Goal: Transaction & Acquisition: Book appointment/travel/reservation

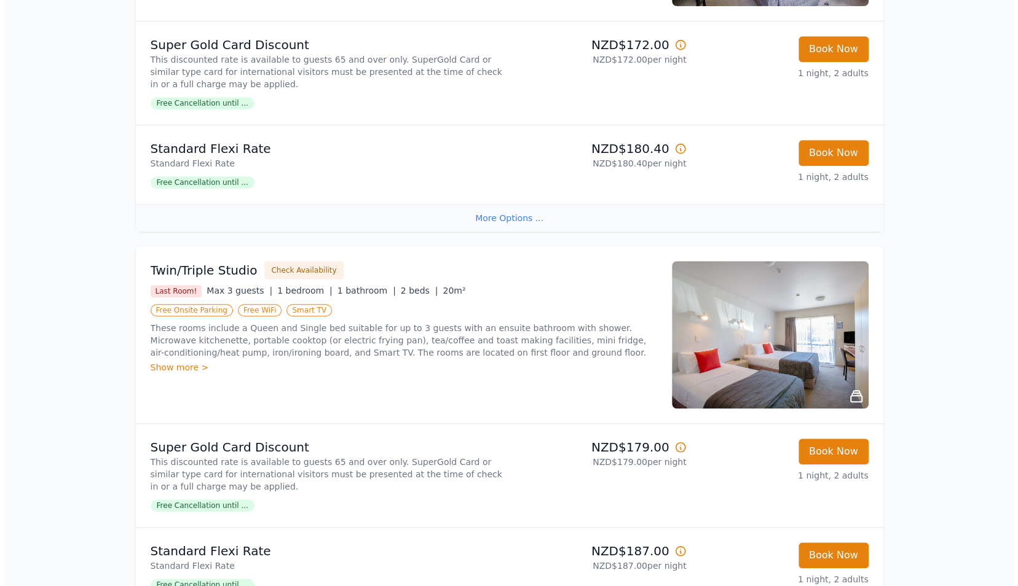
scroll to position [369, 0]
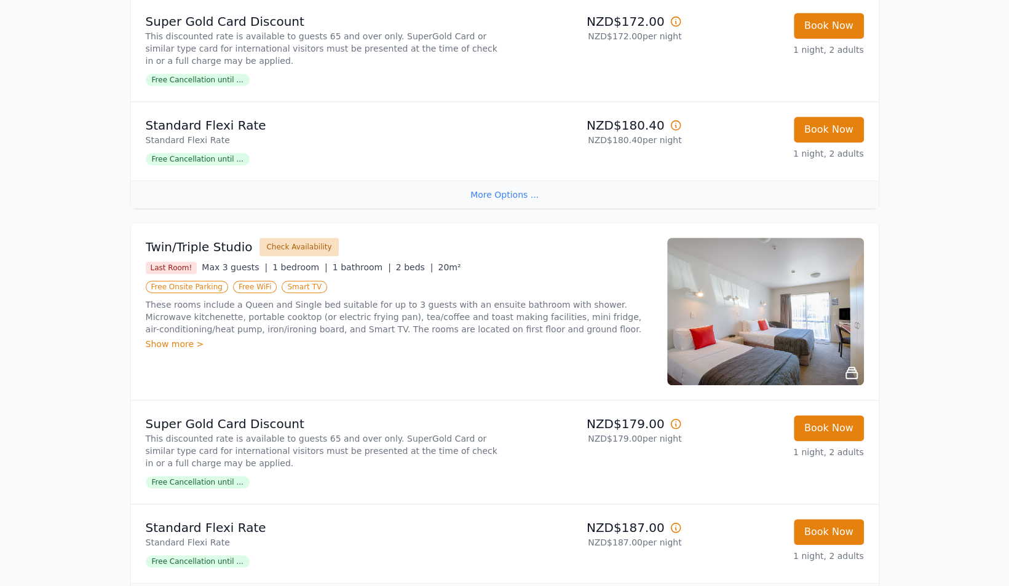
click at [287, 244] on button "Check Availability" at bounding box center [298, 247] width 79 height 18
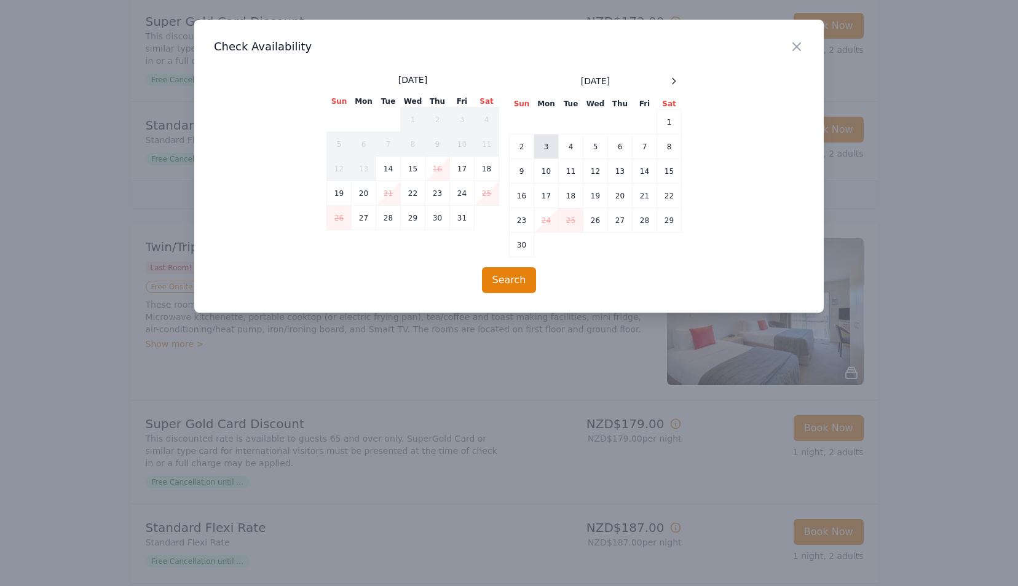
click at [543, 146] on td "3" at bounding box center [546, 147] width 25 height 25
click at [642, 143] on td "7" at bounding box center [645, 147] width 25 height 25
click at [511, 277] on button "Search" at bounding box center [509, 280] width 55 height 26
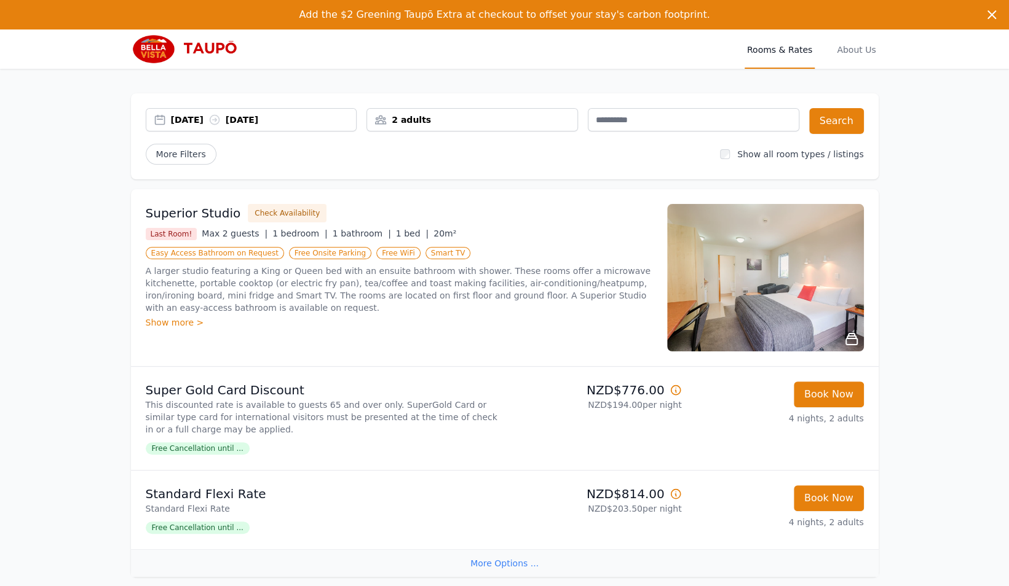
click at [414, 120] on div "2 adults" at bounding box center [472, 120] width 210 height 12
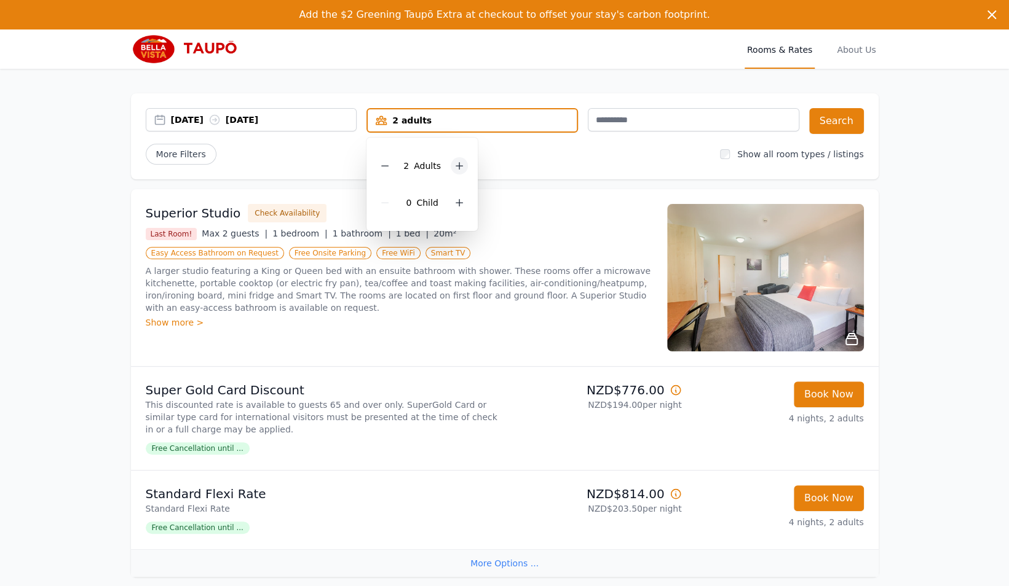
click at [460, 164] on icon at bounding box center [459, 166] width 10 height 10
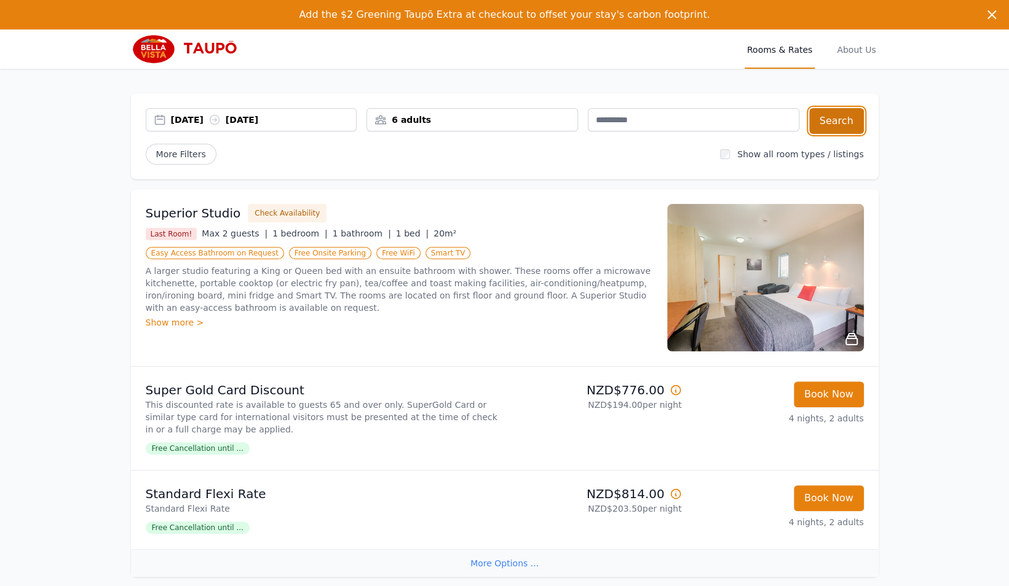
click at [835, 118] on button "Search" at bounding box center [836, 121] width 55 height 26
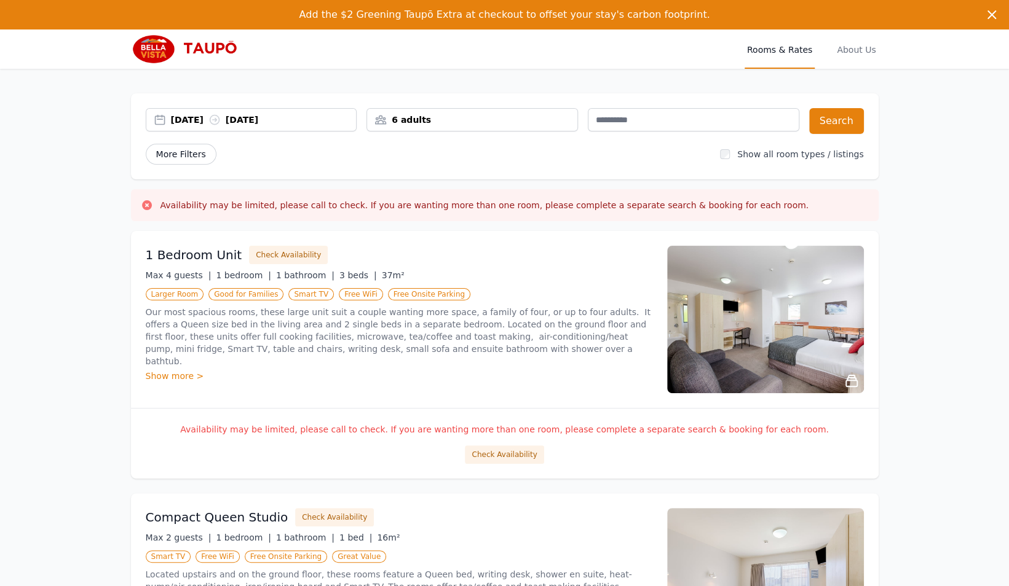
click at [186, 154] on span "More Filters" at bounding box center [181, 154] width 71 height 21
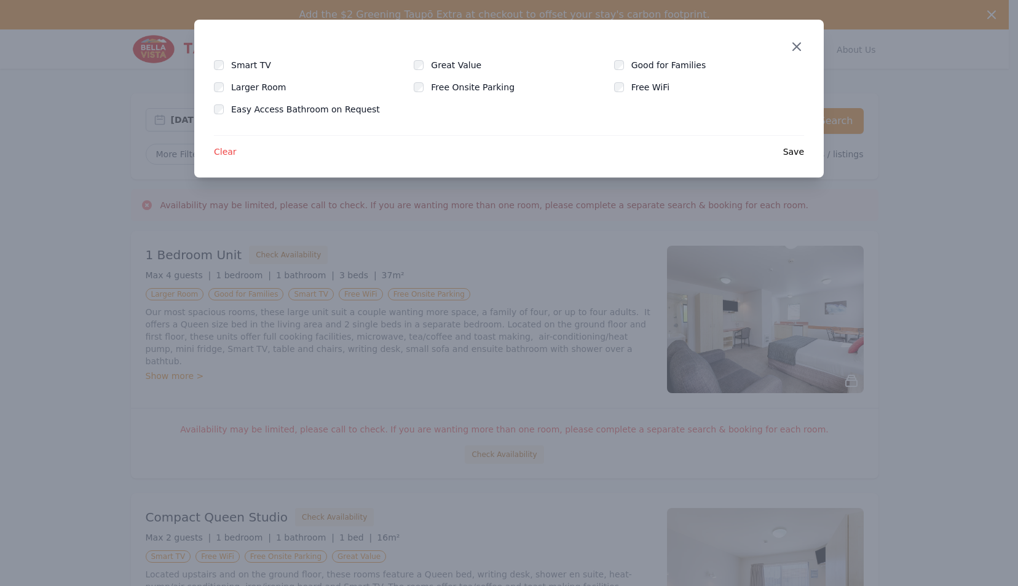
click at [794, 49] on icon "button" at bounding box center [796, 46] width 7 height 7
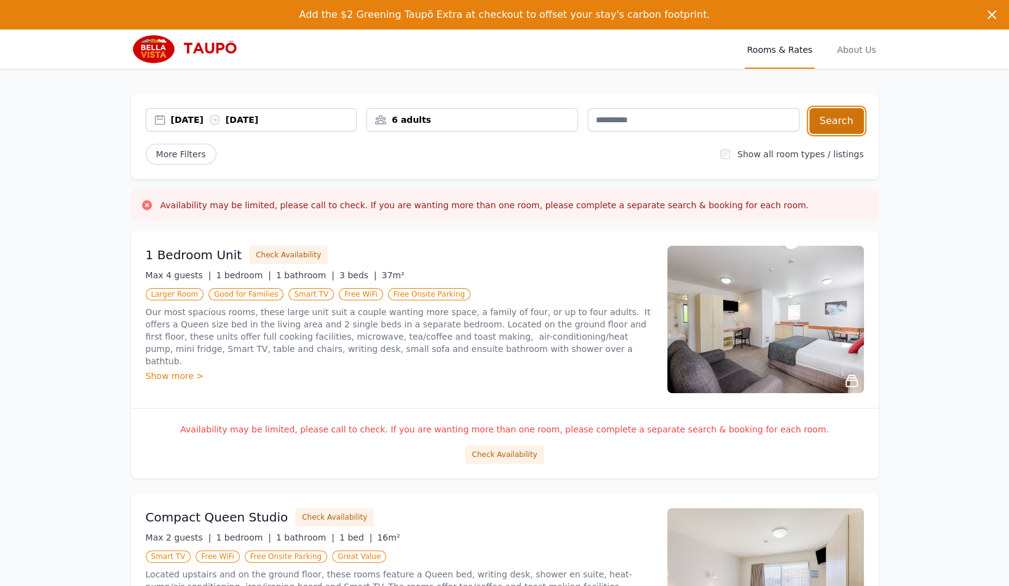
click at [836, 122] on button "Search" at bounding box center [836, 121] width 55 height 26
click at [203, 120] on div "[DATE] [DATE]" at bounding box center [264, 120] width 186 height 12
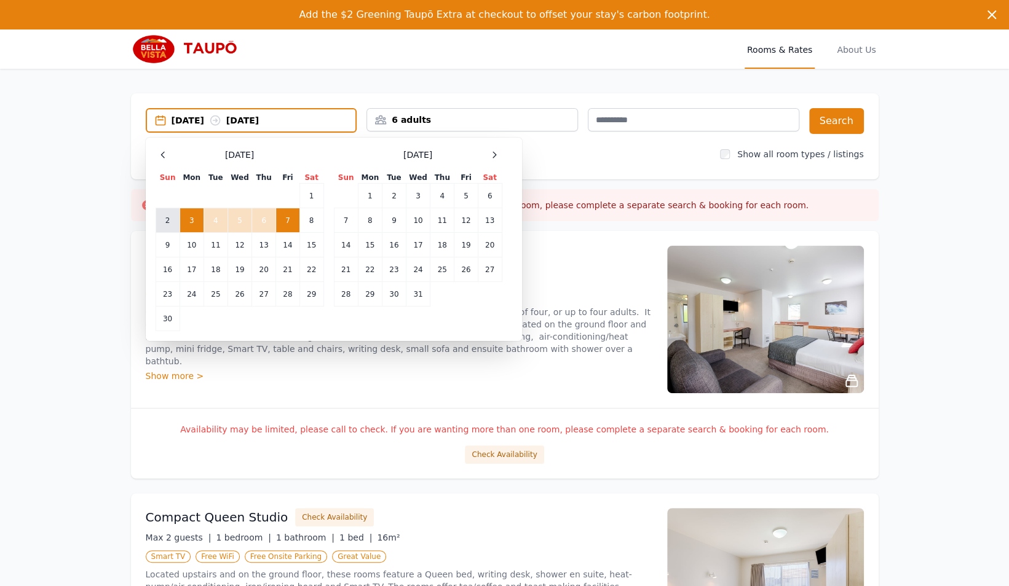
click at [168, 223] on td "2" at bounding box center [168, 220] width 24 height 25
click at [288, 226] on td "7" at bounding box center [287, 220] width 23 height 25
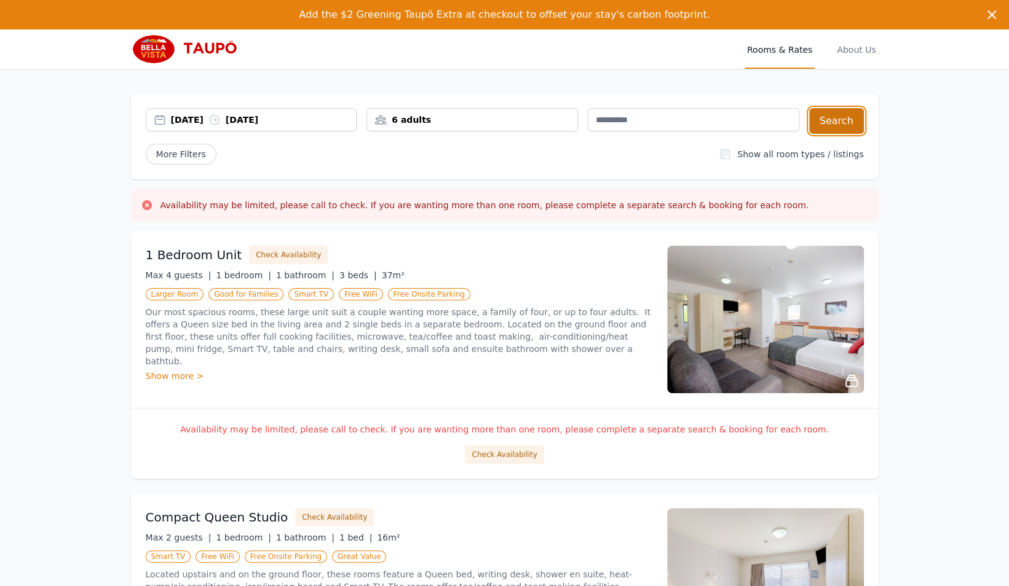
click at [843, 123] on button "Search" at bounding box center [836, 121] width 55 height 26
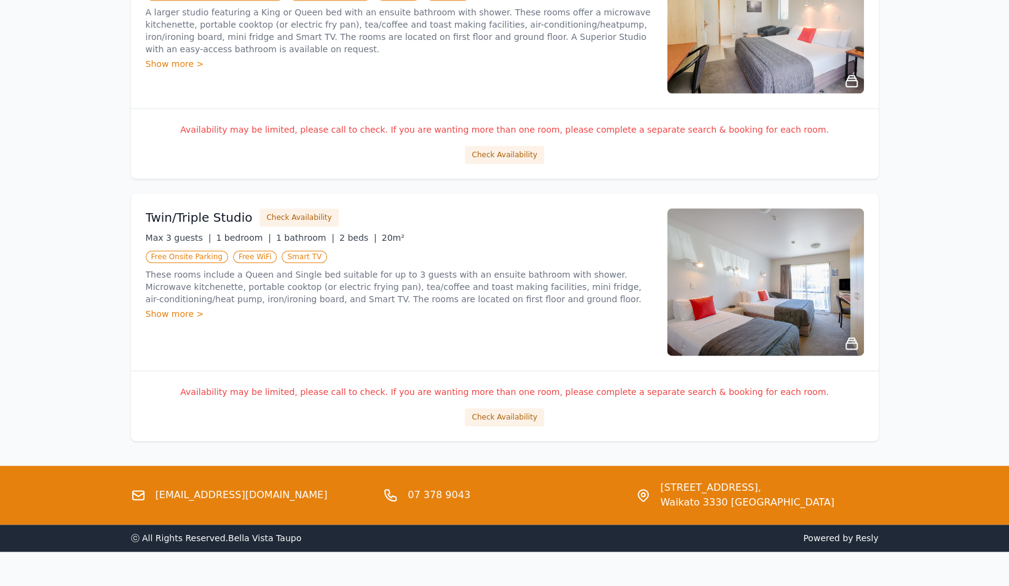
scroll to position [846, 0]
